Goal: Find specific fact

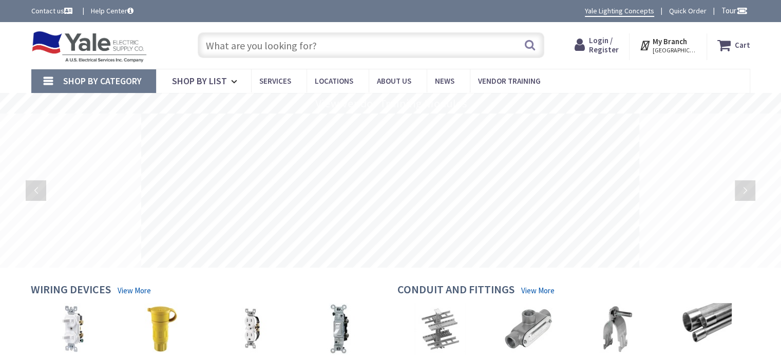
click at [373, 51] on input "text" at bounding box center [371, 45] width 347 height 26
paste input "QOB230GFI"
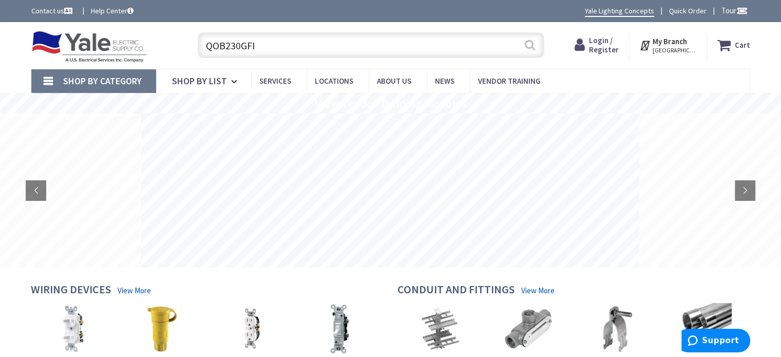
type input "QOB230GFI"
click at [527, 43] on button "Search" at bounding box center [529, 44] width 13 height 23
